Goal: Task Accomplishment & Management: Manage account settings

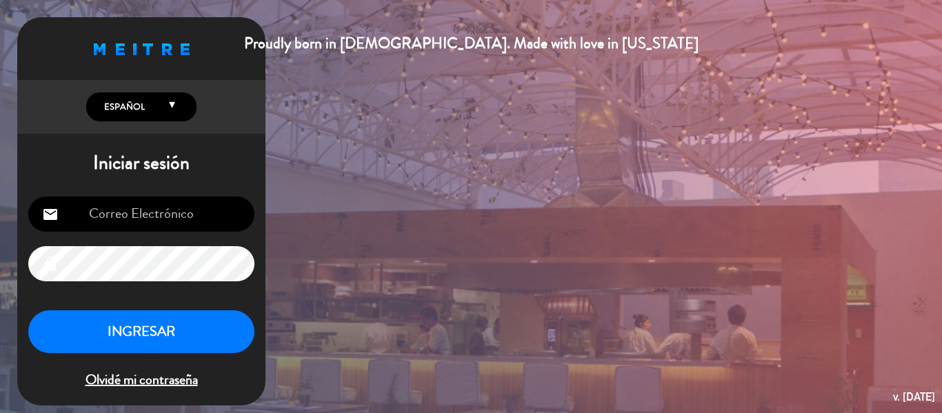
type input "[EMAIL_ADDRESS][DOMAIN_NAME]"
click at [152, 313] on button "INGRESAR" at bounding box center [141, 331] width 226 height 43
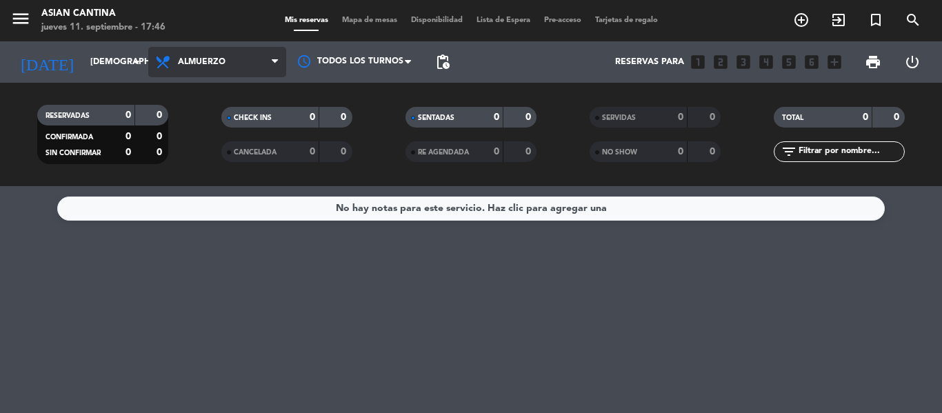
click at [244, 76] on span "Almuerzo" at bounding box center [217, 62] width 138 height 30
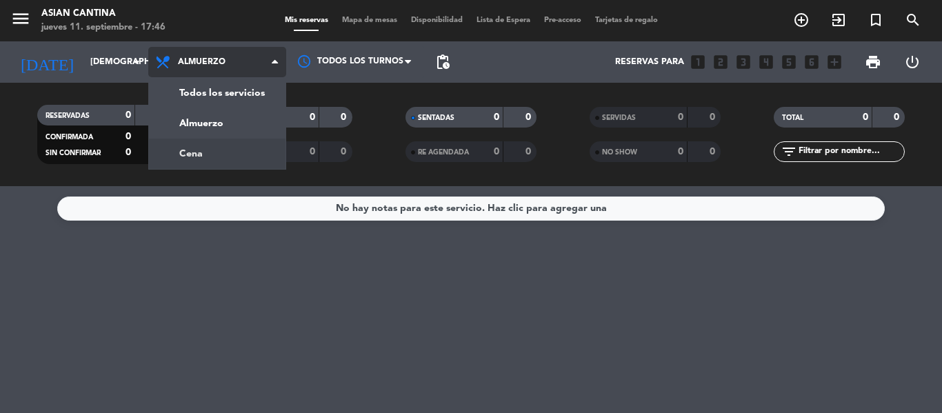
click at [217, 149] on div "menu Asian Cantina jueves 11. septiembre - 17:46 Mis reservas Mapa de mesas Dis…" at bounding box center [471, 93] width 942 height 186
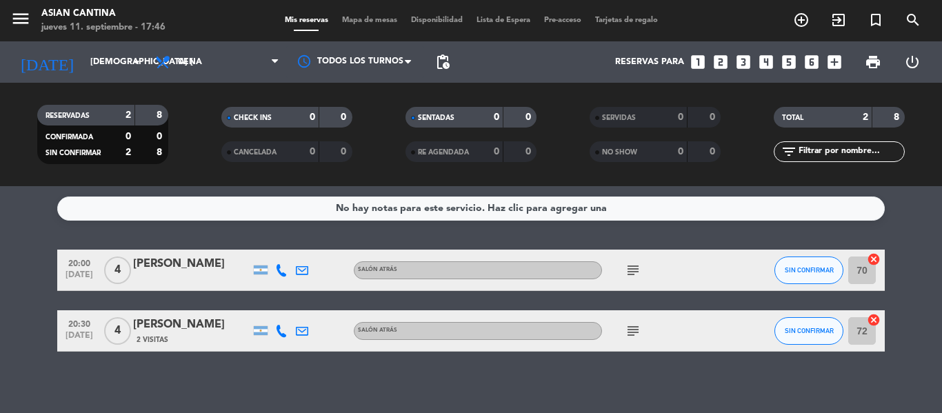
click at [283, 272] on icon at bounding box center [281, 270] width 12 height 12
click at [282, 330] on icon at bounding box center [281, 331] width 12 height 12
click at [797, 271] on span "SIN CONFIRMAR" at bounding box center [809, 270] width 49 height 8
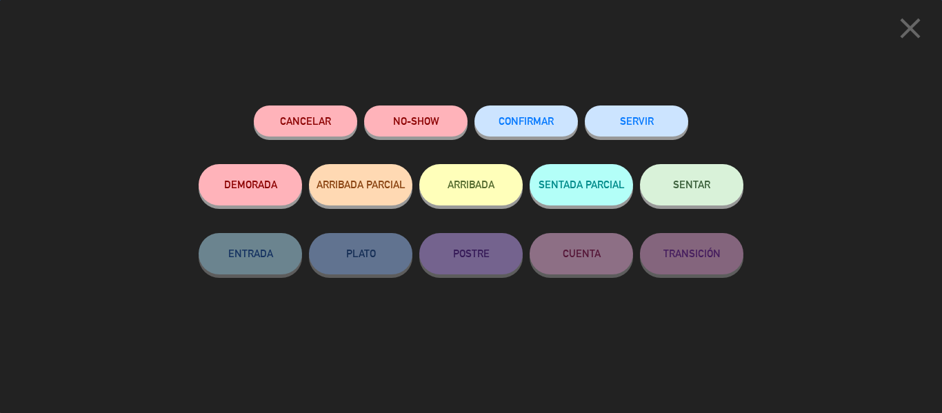
click at [526, 108] on button "CONFIRMAR" at bounding box center [526, 121] width 103 height 31
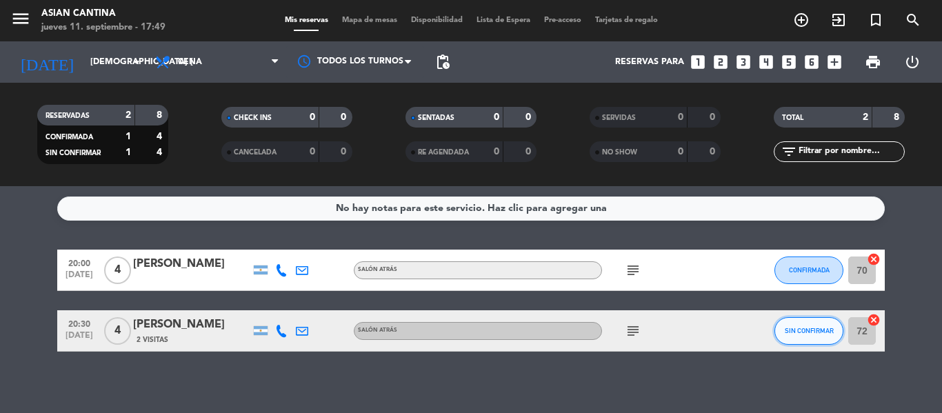
click at [790, 321] on button "SIN CONFIRMAR" at bounding box center [809, 331] width 69 height 28
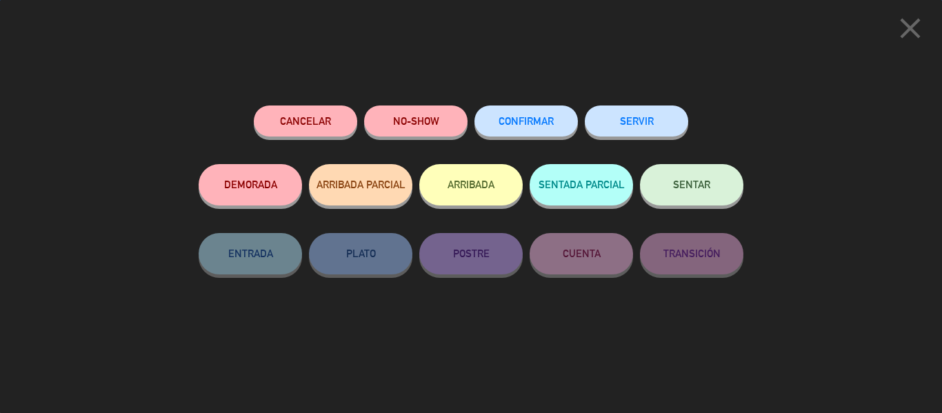
click at [531, 125] on span "CONFIRMAR" at bounding box center [526, 121] width 55 height 12
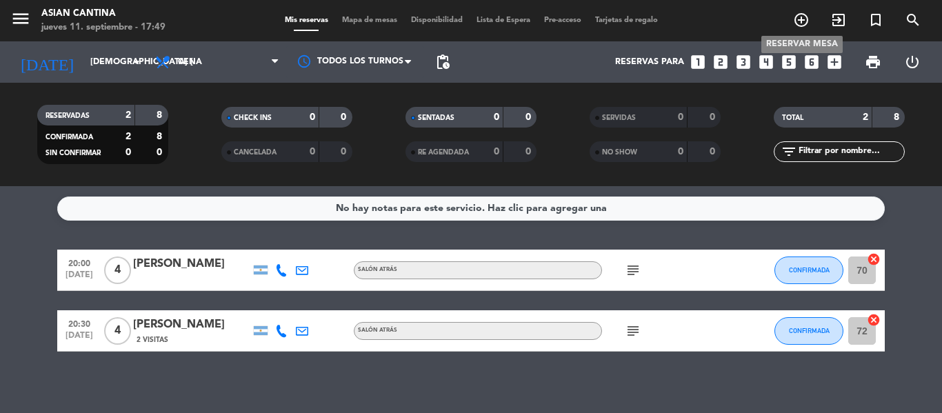
drag, startPoint x: 809, startPoint y: 11, endPoint x: 803, endPoint y: 17, distance: 8.3
click at [808, 12] on span "add_circle_outline" at bounding box center [801, 19] width 37 height 23
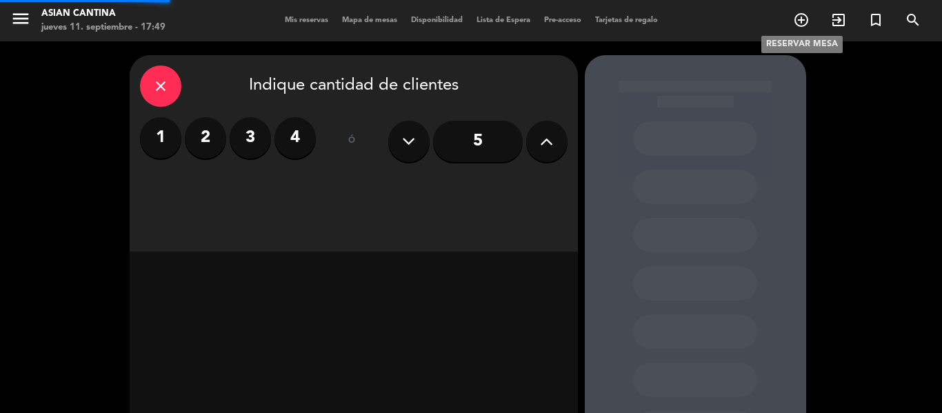
click at [801, 19] on icon "add_circle_outline" at bounding box center [801, 20] width 17 height 17
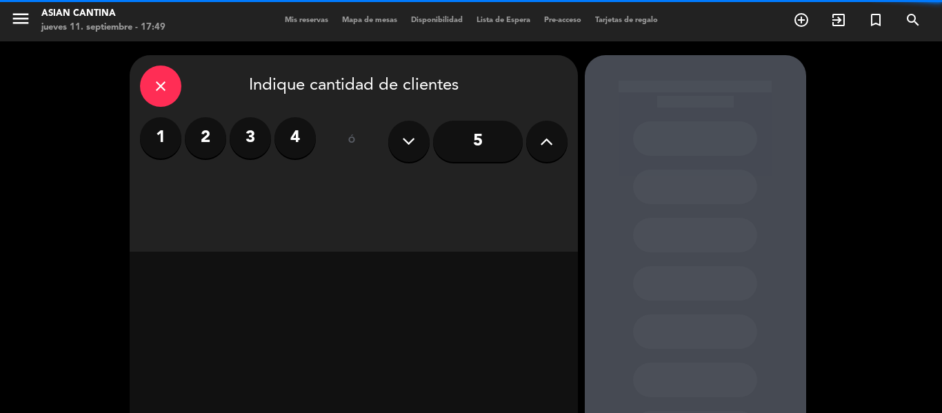
click at [306, 149] on label "4" at bounding box center [295, 137] width 41 height 41
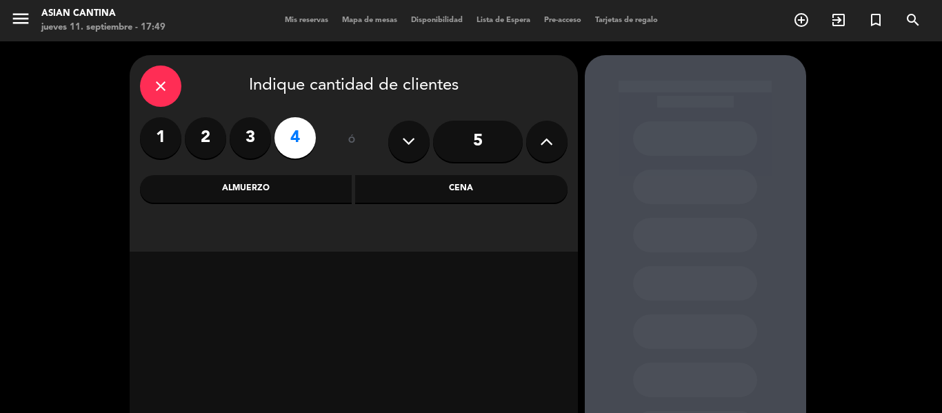
click at [501, 203] on div "close Indique cantidad de clientes 1 2 3 4 ó 5 Almuerzo Cena" at bounding box center [354, 153] width 448 height 197
click at [501, 199] on div "Cena" at bounding box center [461, 189] width 212 height 28
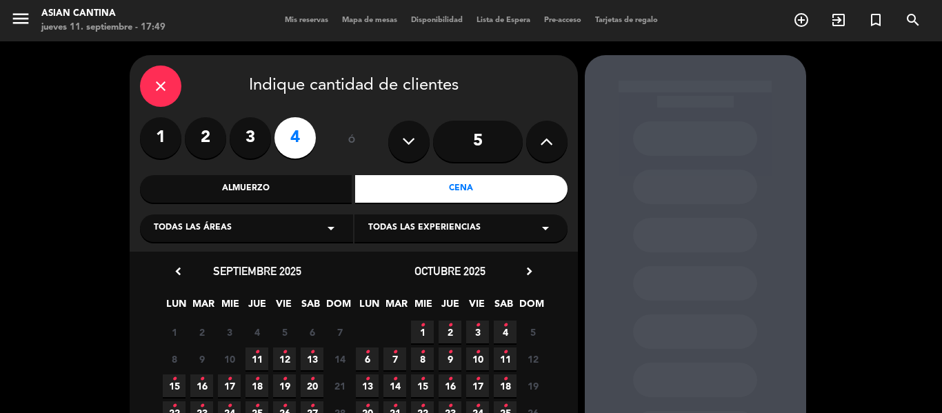
scroll to position [69, 0]
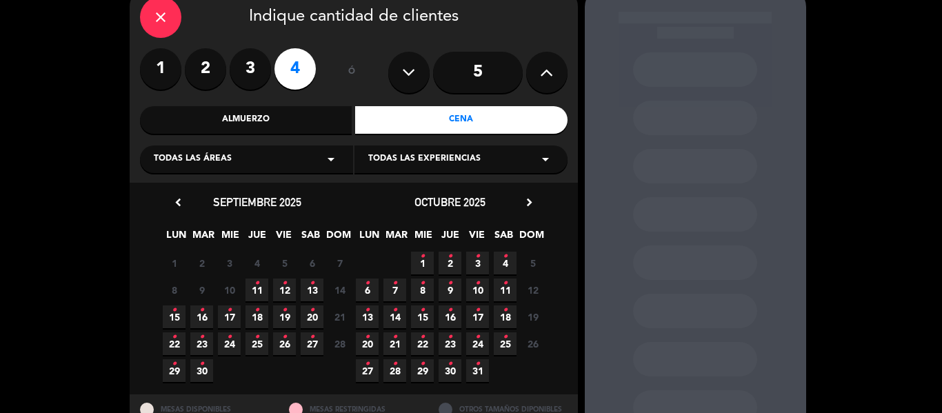
click at [254, 281] on span "11 •" at bounding box center [257, 290] width 23 height 23
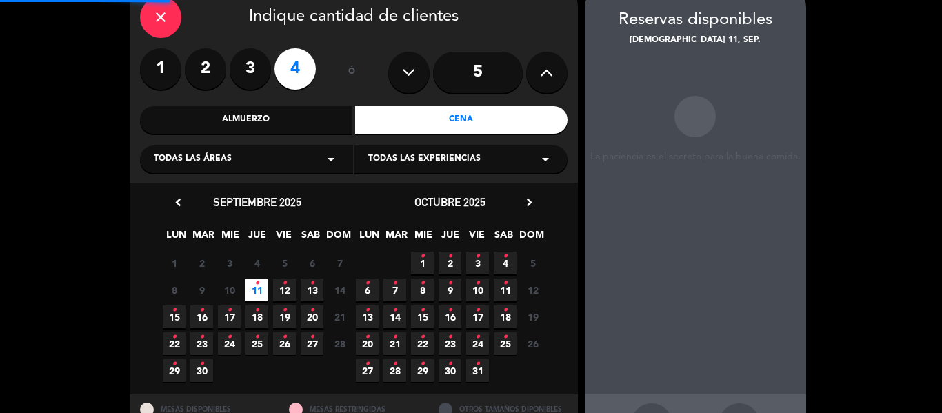
scroll to position [55, 0]
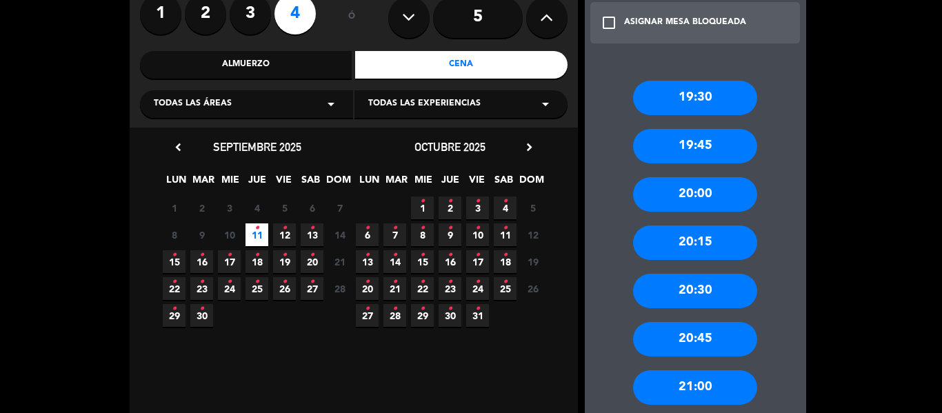
click at [714, 299] on div "20:30" at bounding box center [695, 291] width 124 height 34
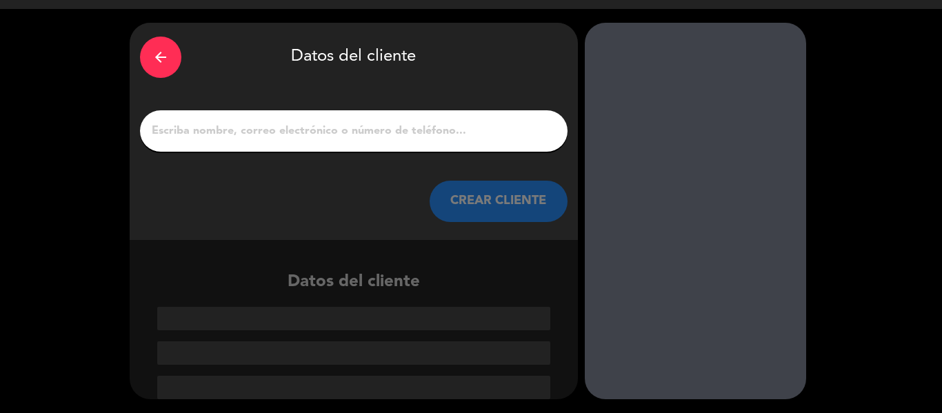
click at [303, 126] on input "1" at bounding box center [353, 130] width 407 height 19
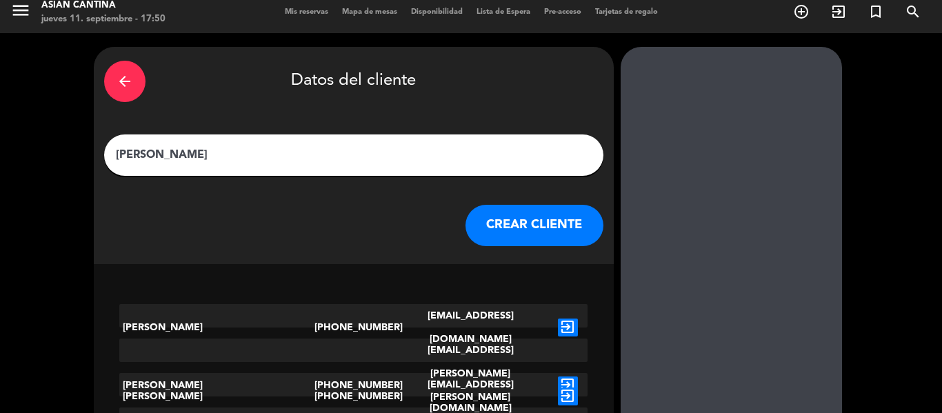
scroll to position [6, 0]
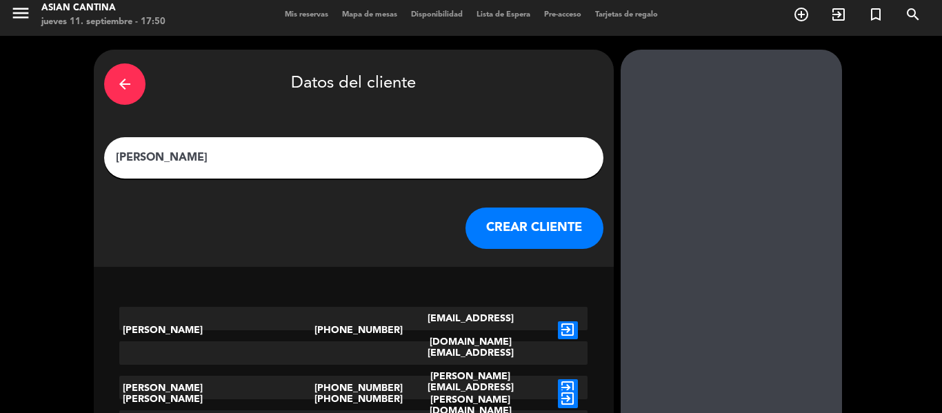
type input "[PERSON_NAME]"
click at [507, 237] on button "CREAR CLIENTE" at bounding box center [535, 228] width 138 height 41
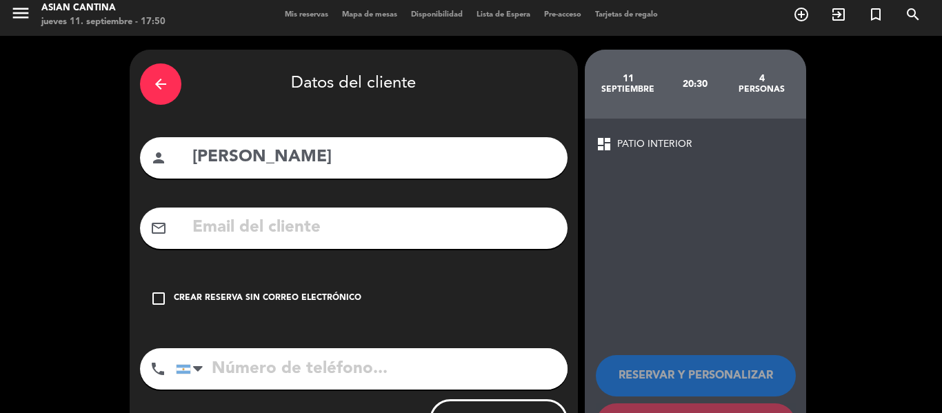
click at [165, 305] on icon "check_box_outline_blank" at bounding box center [158, 298] width 17 height 17
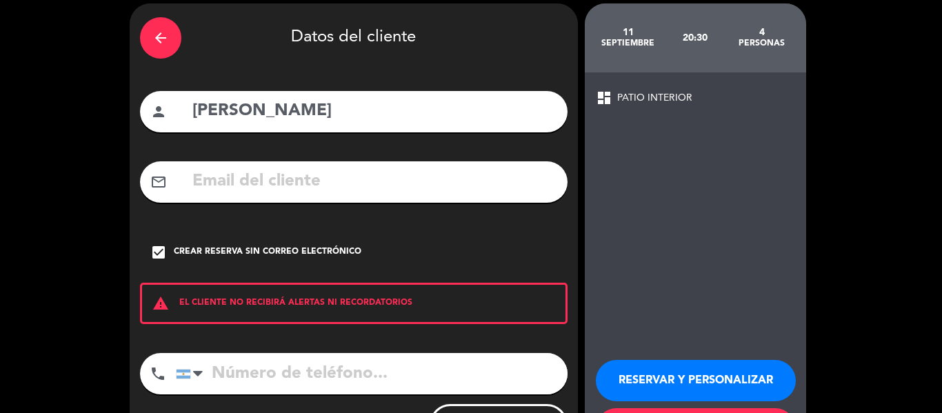
scroll to position [74, 0]
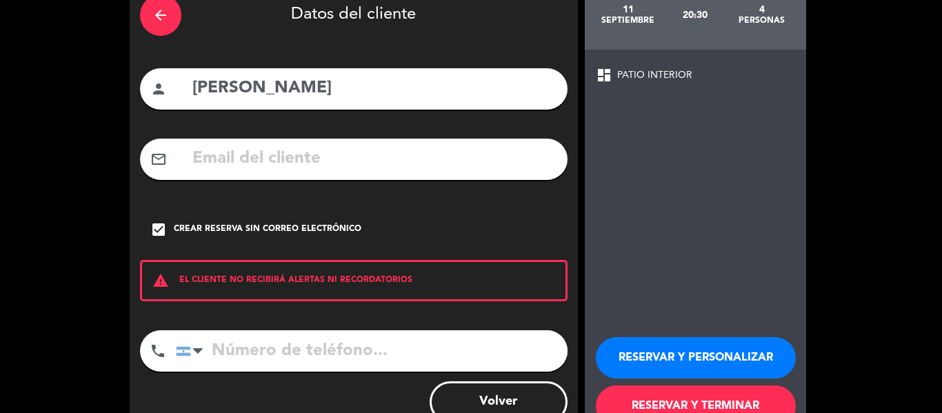
click at [222, 342] on input "tel" at bounding box center [372, 350] width 392 height 41
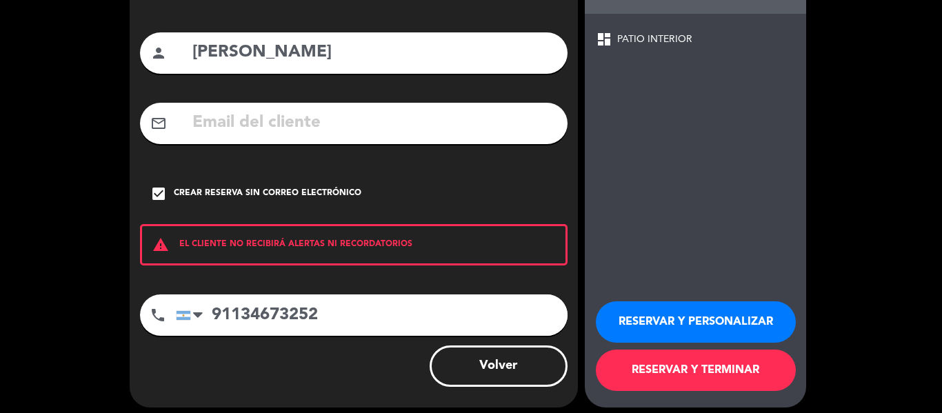
scroll to position [119, 0]
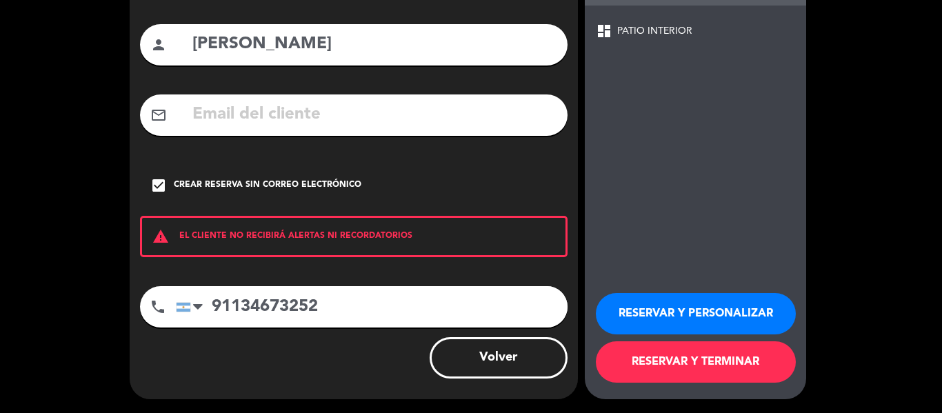
type input "91134673252"
click at [730, 377] on button "RESERVAR Y TERMINAR" at bounding box center [696, 361] width 200 height 41
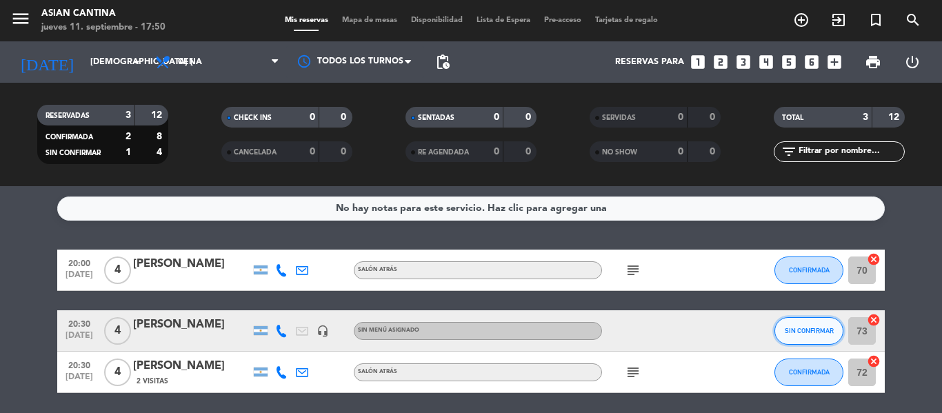
click at [795, 342] on button "SIN CONFIRMAR" at bounding box center [809, 331] width 69 height 28
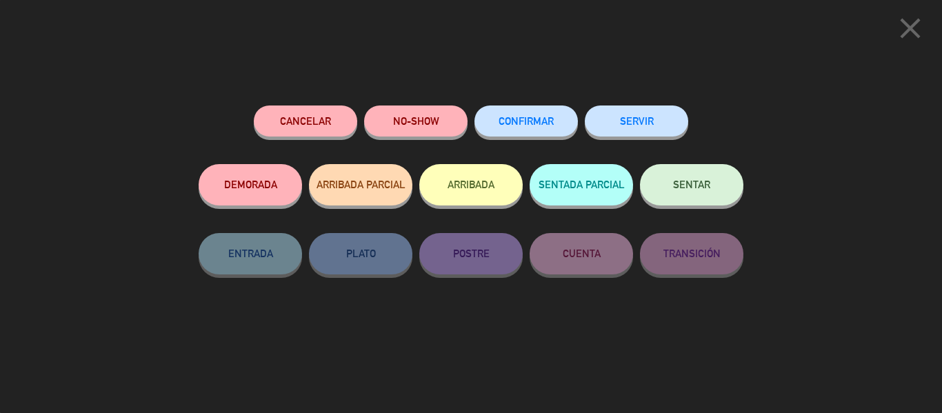
click at [526, 116] on button "CONFIRMAR" at bounding box center [526, 121] width 103 height 31
